Goal: Information Seeking & Learning: Learn about a topic

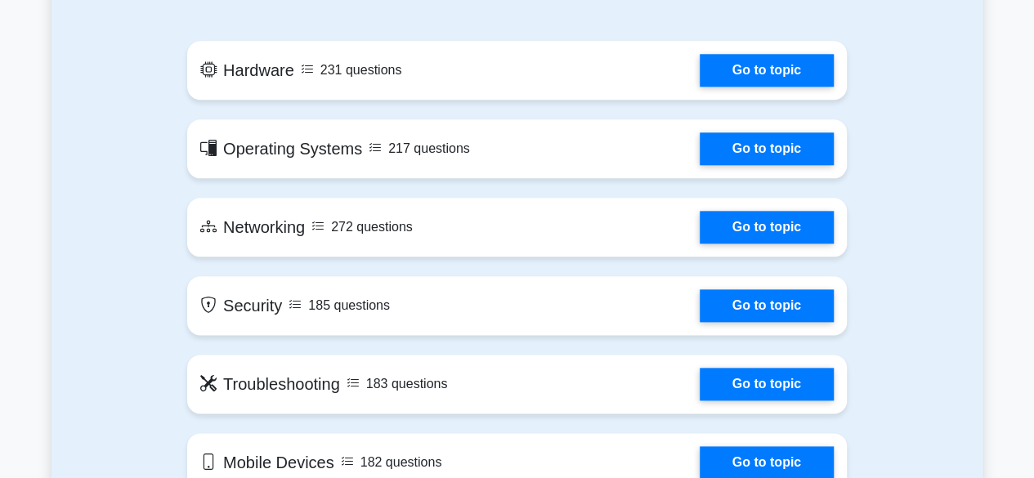
scroll to position [920, 0]
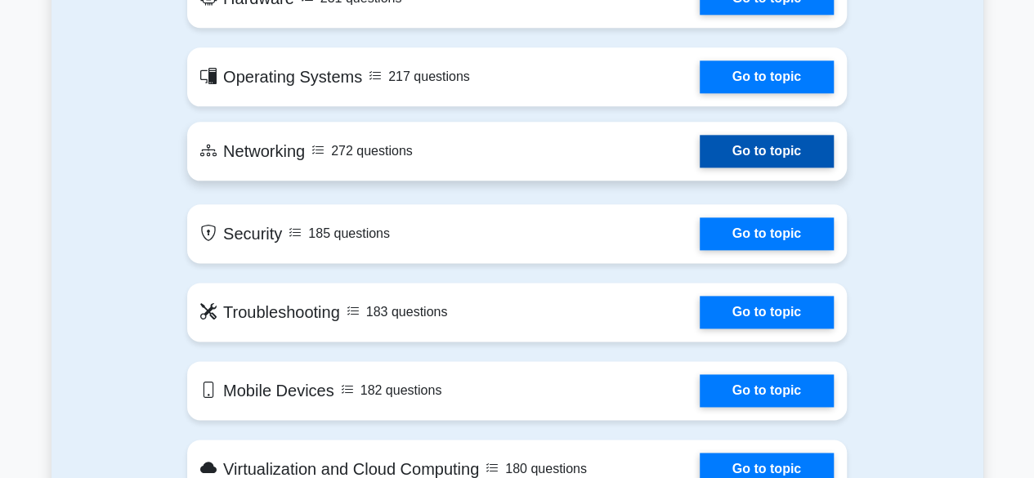
click at [699, 166] on link "Go to topic" at bounding box center [766, 151] width 134 height 33
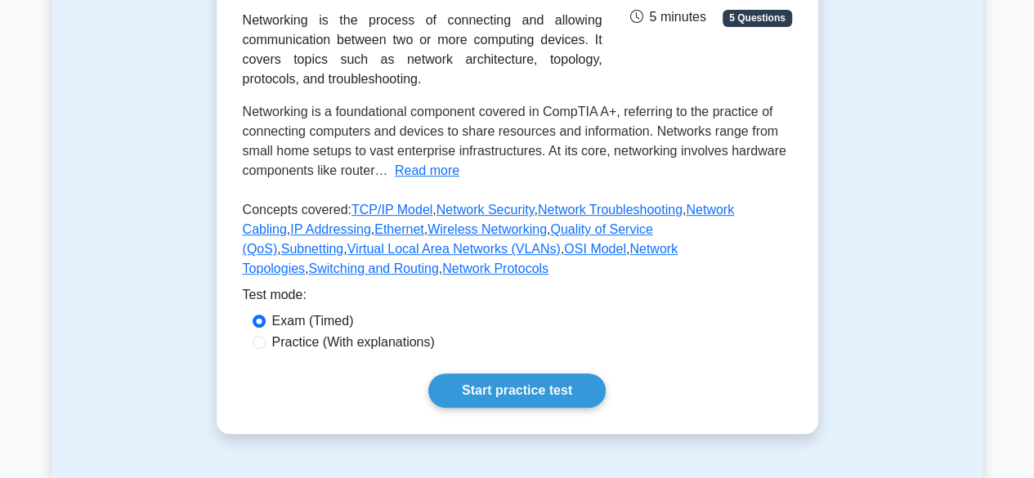
scroll to position [306, 0]
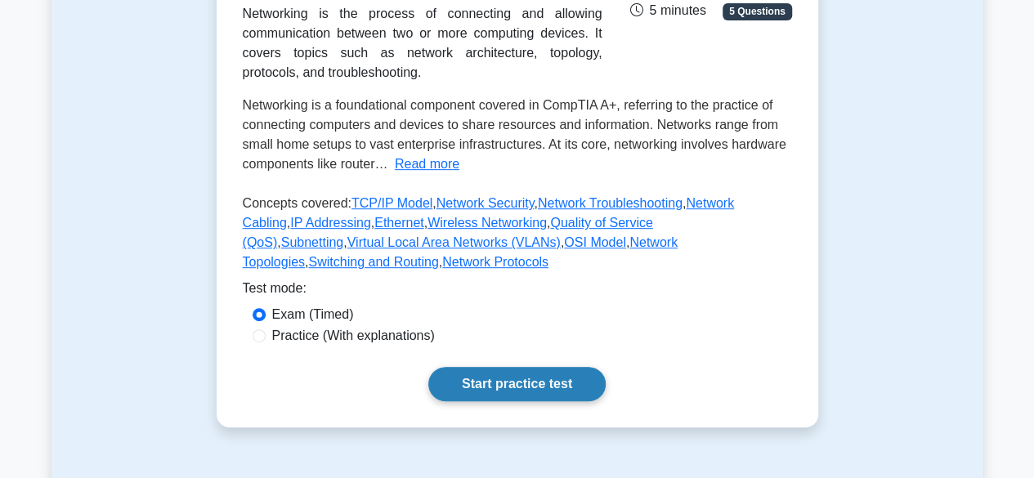
click at [529, 372] on link "Start practice test" at bounding box center [516, 384] width 177 height 34
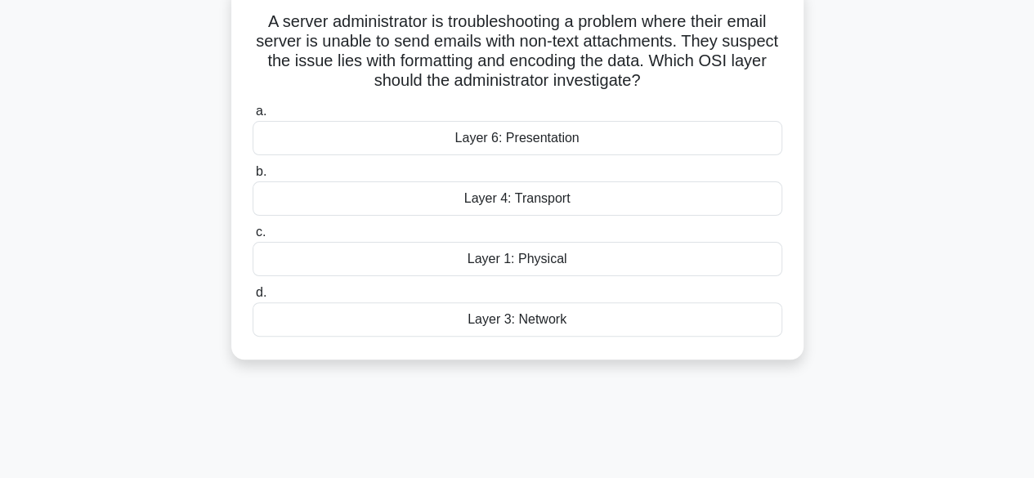
scroll to position [82, 0]
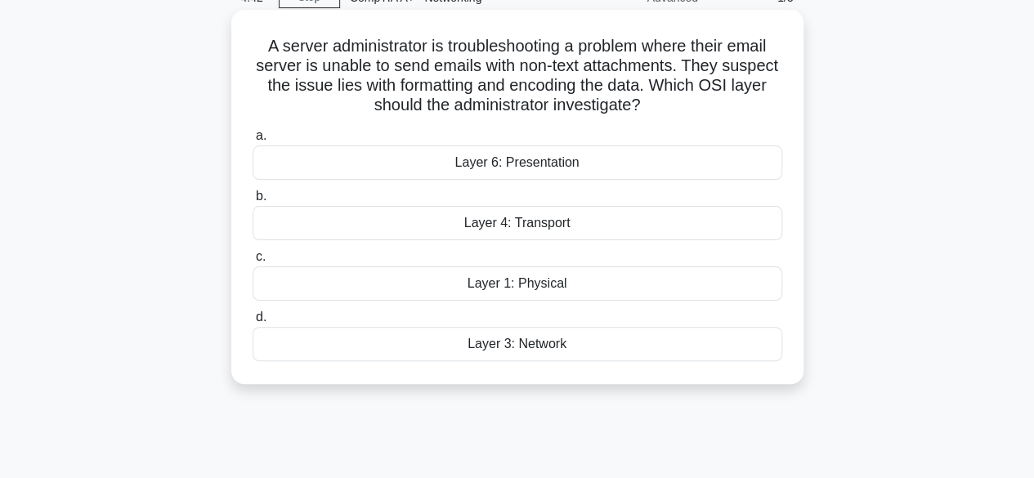
click at [555, 349] on div "Layer 3: Network" at bounding box center [516, 344] width 529 height 34
click at [252, 323] on input "d. Layer 3: Network" at bounding box center [252, 317] width 0 height 11
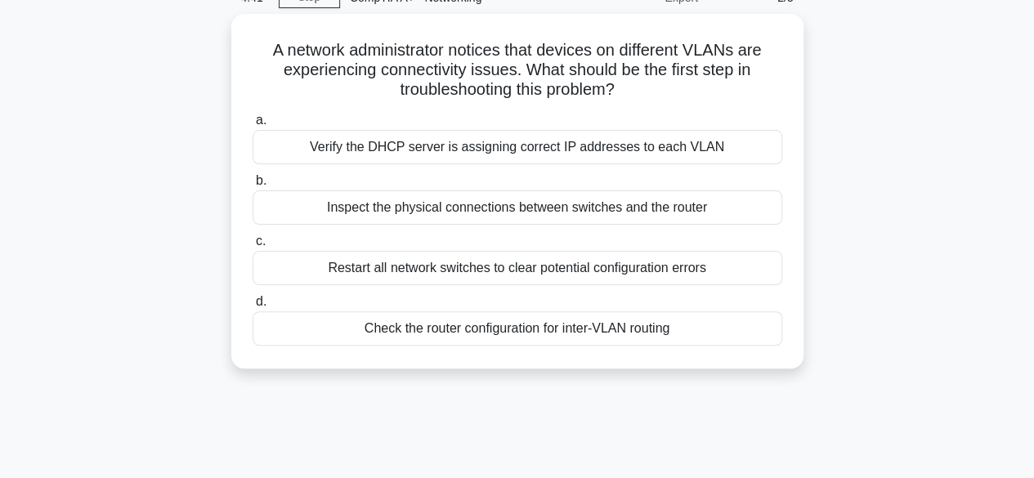
scroll to position [0, 0]
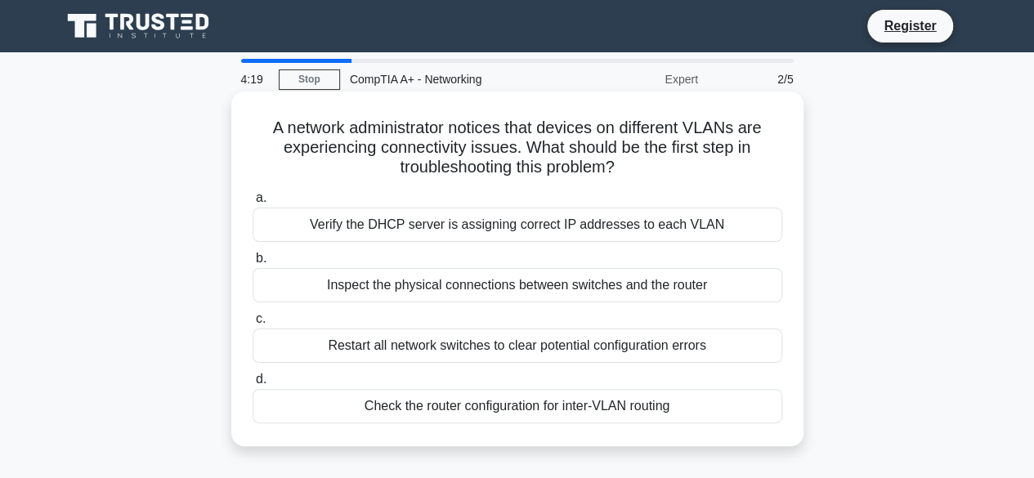
click at [698, 286] on div "Inspect the physical connections between switches and the router" at bounding box center [516, 285] width 529 height 34
click at [252, 264] on input "b. Inspect the physical connections between switches and the router" at bounding box center [252, 258] width 0 height 11
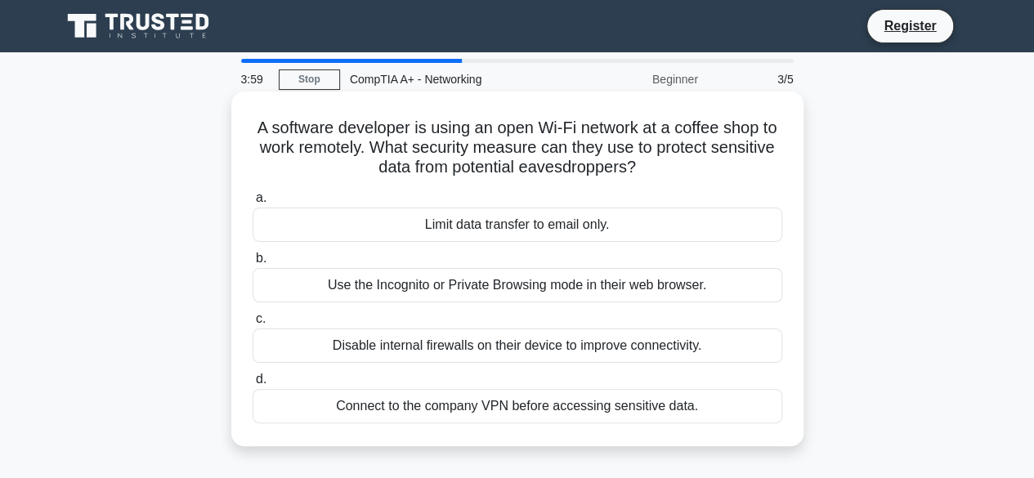
click at [625, 409] on div "Connect to the company VPN before accessing sensitive data." at bounding box center [516, 406] width 529 height 34
click at [252, 385] on input "d. Connect to the company VPN before accessing sensitive data." at bounding box center [252, 379] width 0 height 11
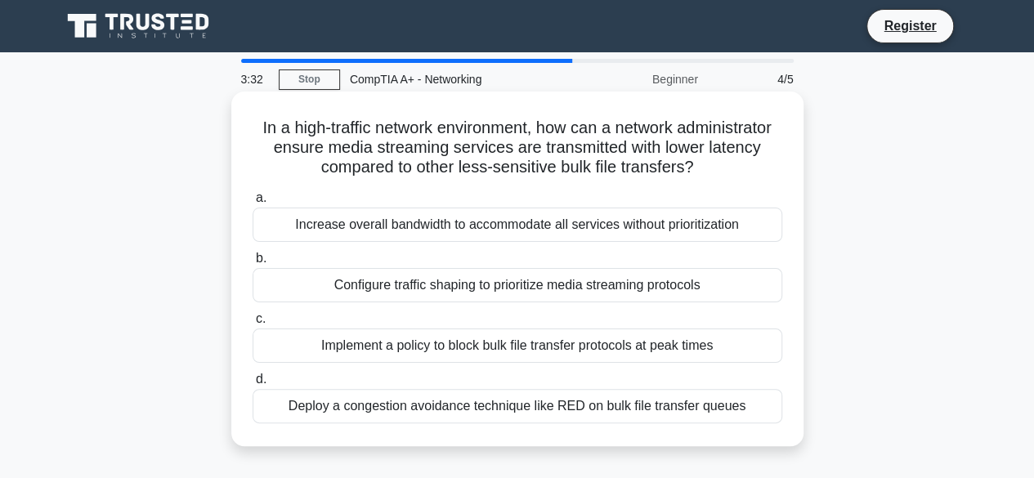
click at [587, 350] on div "Implement a policy to block bulk file transfer protocols at peak times" at bounding box center [516, 345] width 529 height 34
click at [252, 324] on input "c. Implement a policy to block bulk file transfer protocols at peak times" at bounding box center [252, 319] width 0 height 11
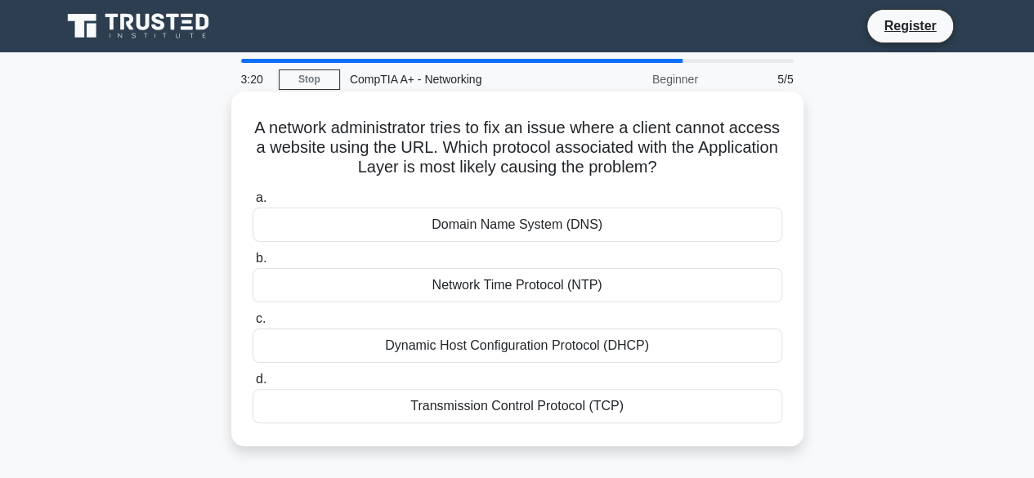
click at [552, 230] on div "Domain Name System (DNS)" at bounding box center [516, 225] width 529 height 34
click at [252, 203] on input "a. Domain Name System (DNS)" at bounding box center [252, 198] width 0 height 11
